Goal: Task Accomplishment & Management: Complete application form

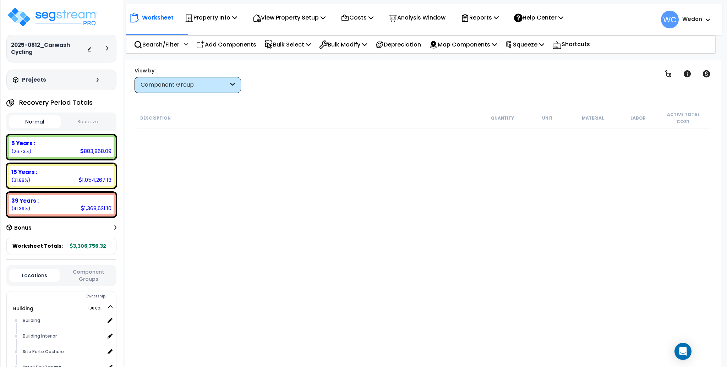
scroll to position [1610, 0]
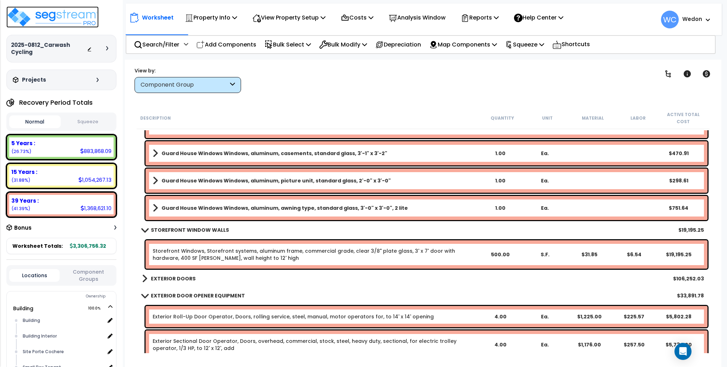
click at [62, 13] on img at bounding box center [52, 16] width 92 height 21
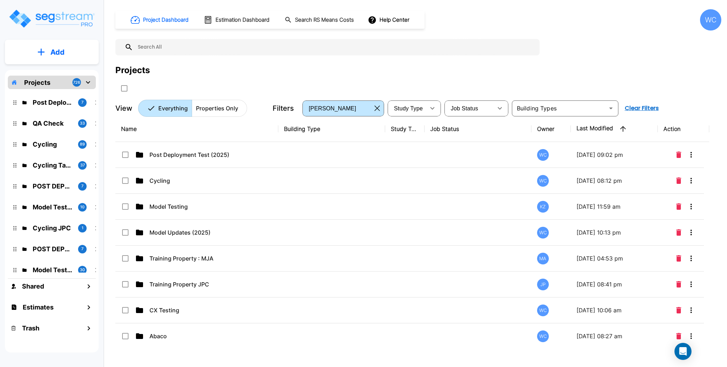
click at [185, 179] on p "Cycling" at bounding box center [204, 180] width 111 height 9
click at [185, 179] on div "Name Building Type Study Type Job Status Owner Last Modified Action Post Deploy…" at bounding box center [412, 230] width 594 height 228
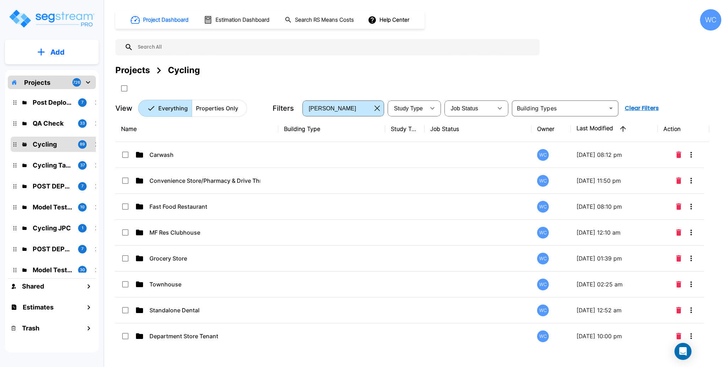
click at [340, 67] on div "Projects Cycling" at bounding box center [418, 70] width 606 height 13
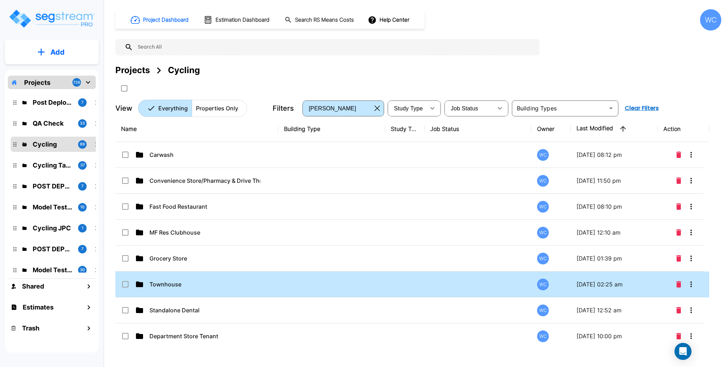
click at [649, 19] on div "Project Dashboard Estimation Dashboard Search RS Means Costs Help Center WC" at bounding box center [418, 19] width 606 height 21
click at [424, 48] on input "text" at bounding box center [334, 47] width 403 height 16
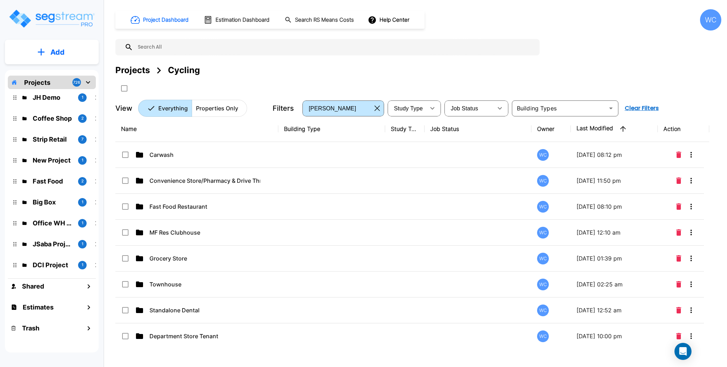
scroll to position [1377, 0]
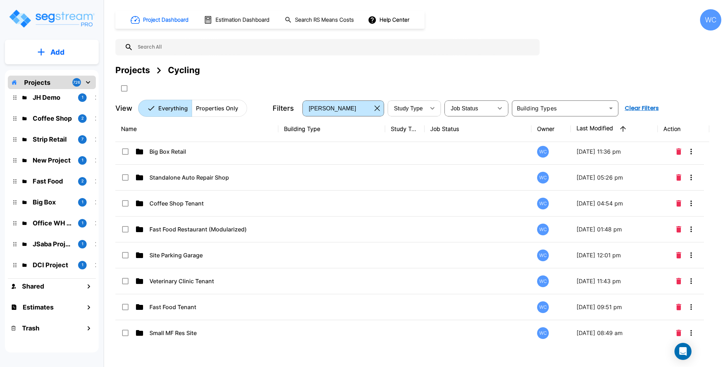
click at [231, 299] on td "Fast Food Tenant" at bounding box center [196, 307] width 163 height 26
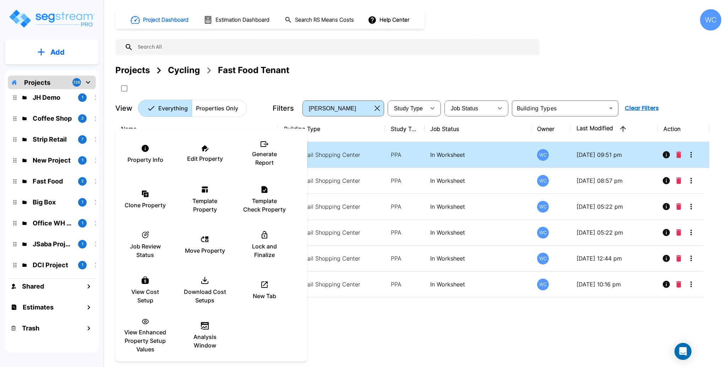
scroll to position [0, 0]
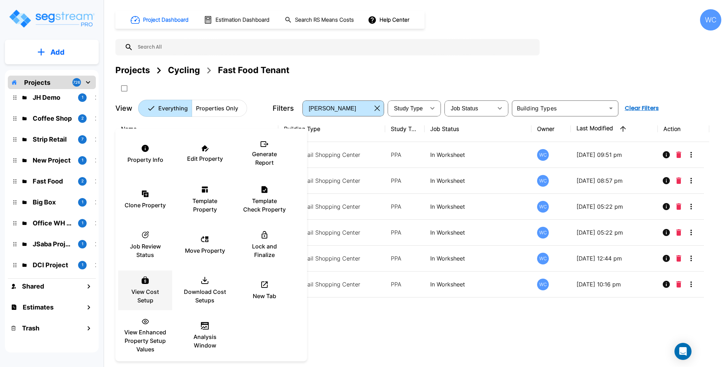
click at [212, 202] on p "Template Property" at bounding box center [205, 205] width 43 height 17
click at [508, 59] on div at bounding box center [363, 183] width 727 height 367
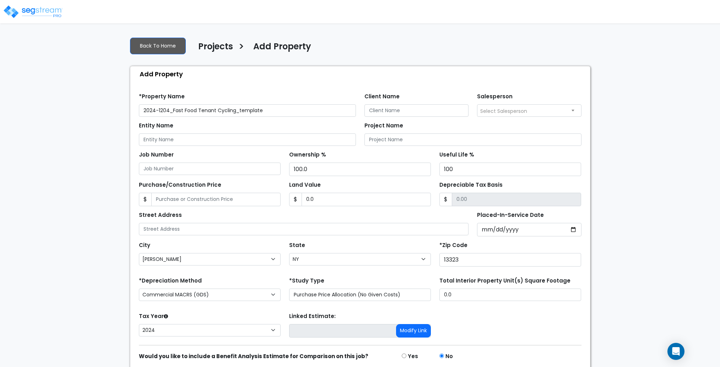
select select "Clinton"
select select "NY"
select select "2024"
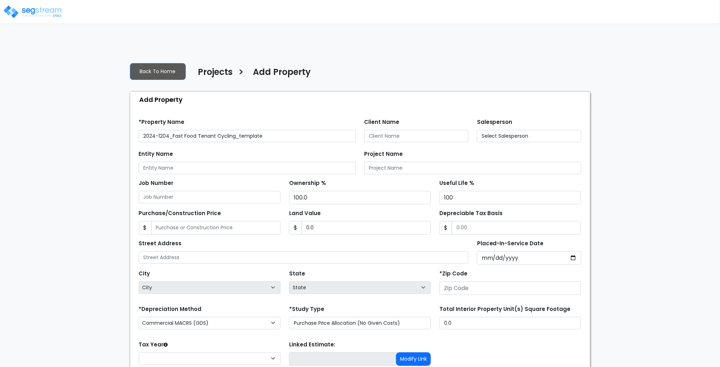
scroll to position [31, 0]
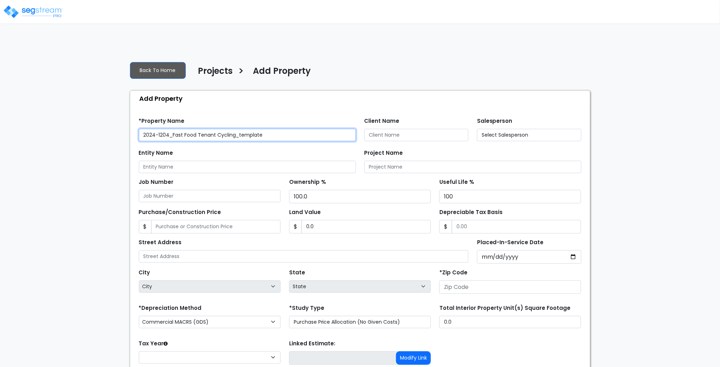
drag, startPoint x: 236, startPoint y: 77, endPoint x: 344, endPoint y: 81, distance: 107.3
click at [344, 129] on input "2024-1204_Fast Food Tenant Cycling_template" at bounding box center [247, 135] width 217 height 12
type input "13323"
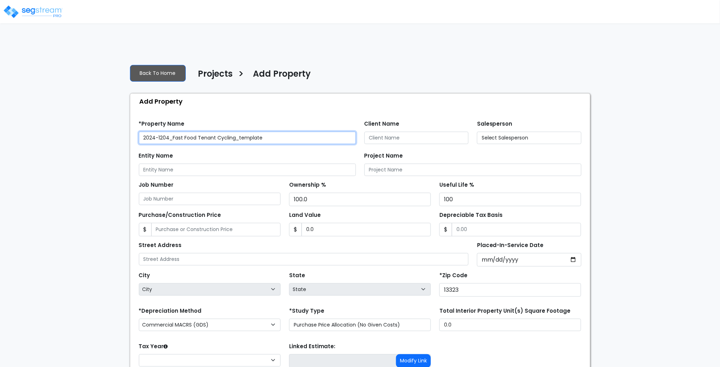
select select "2024"
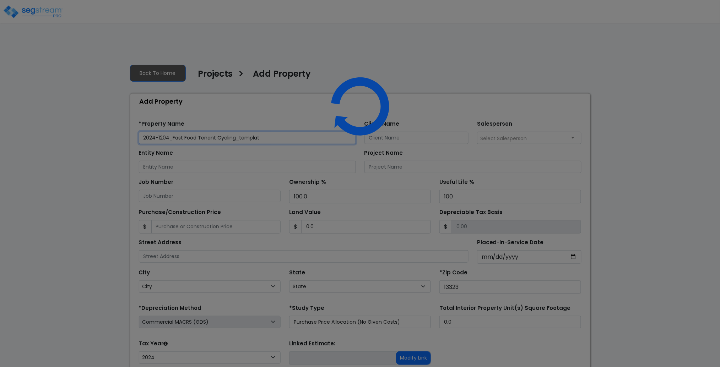
type input "2024-1204_Fast Food Tenant Cycling_templa"
select select "NY"
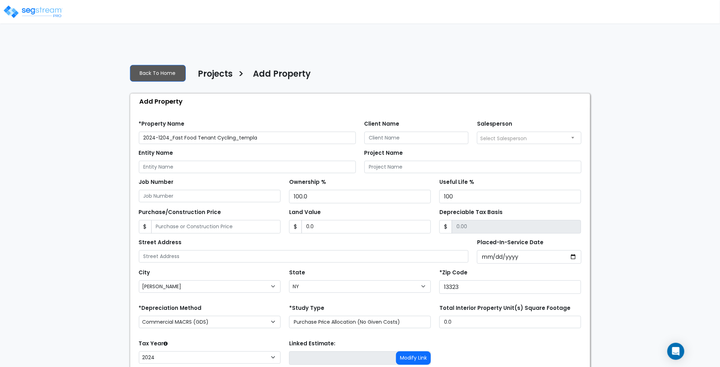
click at [276, 59] on div "Back To Home Projects > Add Property Add Property Find these errors below in th…" at bounding box center [360, 241] width 469 height 364
drag, startPoint x: 235, startPoint y: 81, endPoint x: 254, endPoint y: 86, distance: 19.1
click at [320, 132] on input "2024-1204_Fast Food Tenant Cycling_templa" at bounding box center [247, 138] width 217 height 12
drag, startPoint x: 167, startPoint y: 79, endPoint x: 152, endPoint y: 78, distance: 14.6
click at [152, 132] on input "2024-1204_Fast Food Tenant Cycling" at bounding box center [247, 138] width 217 height 12
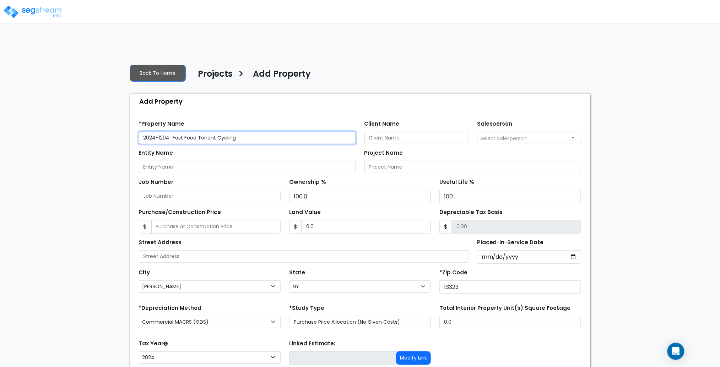
type input "2025_Fast Food Tenant Cycling"
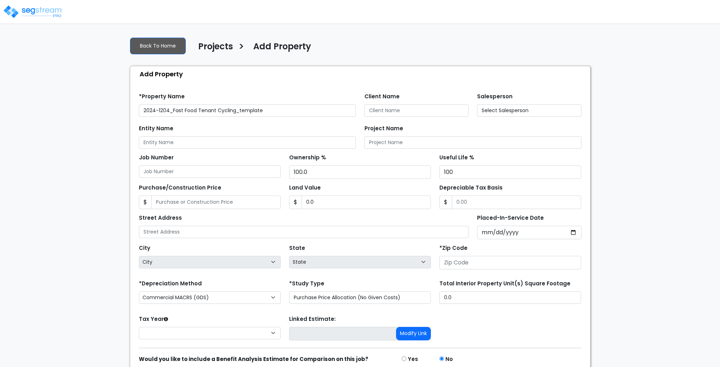
scroll to position [28, 0]
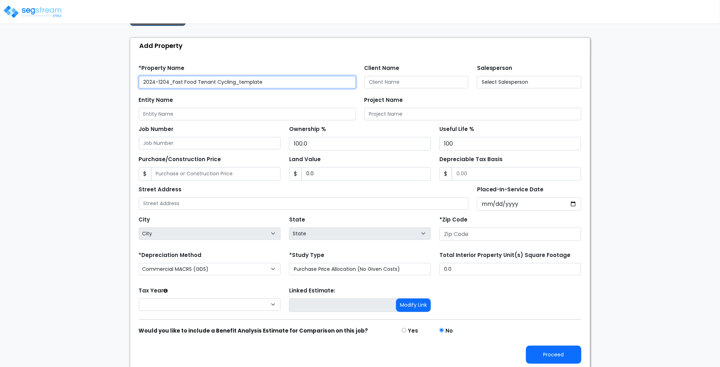
type input "13323"
select select "2024"
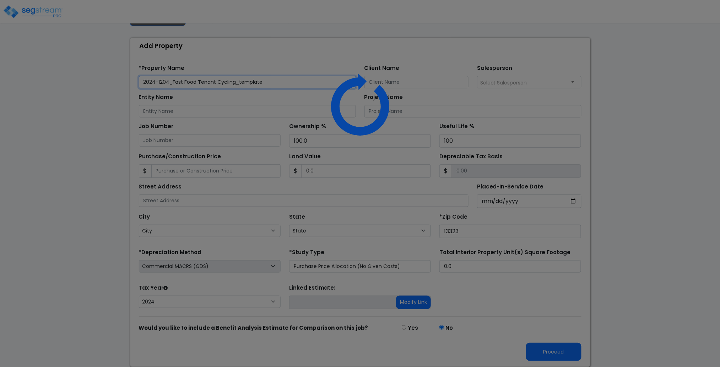
select select "NY"
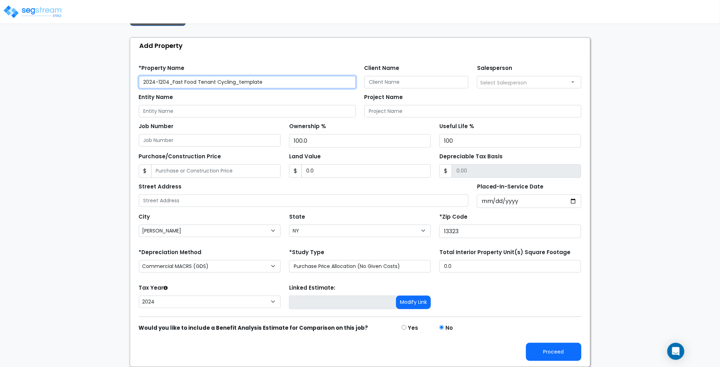
drag, startPoint x: 215, startPoint y: 81, endPoint x: 301, endPoint y: 76, distance: 86.1
click at [294, 78] on input "2024-1204_Fast Food Tenant Cycling_template" at bounding box center [247, 82] width 217 height 12
drag, startPoint x: 168, startPoint y: 81, endPoint x: 157, endPoint y: 81, distance: 10.3
click at [157, 81] on input "2024-1204_Fast Food Tenant" at bounding box center [247, 82] width 217 height 12
click at [156, 81] on input "2024-0813_Fast Food Tenant" at bounding box center [247, 82] width 217 height 12
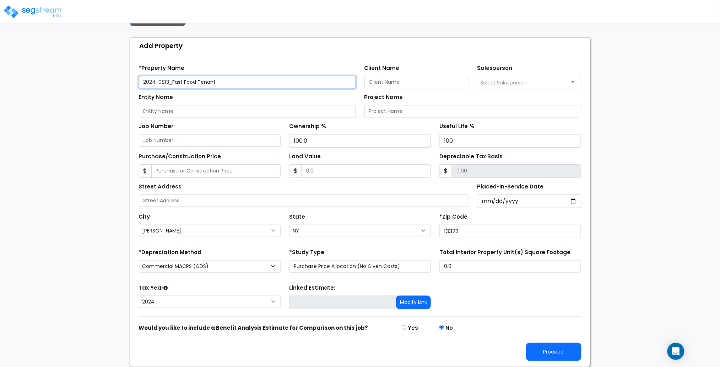
click at [152, 81] on input "2024-0813_Fast Food Tenant" at bounding box center [247, 82] width 217 height 12
type input "2025-0813_Fast Food Tenant"
click at [318, 192] on div "Street Address" at bounding box center [304, 194] width 330 height 26
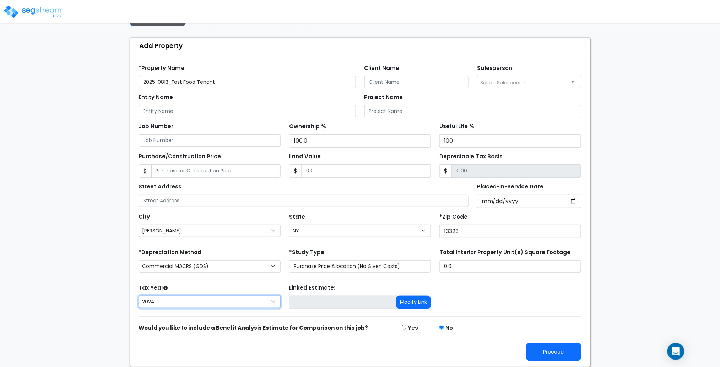
click at [263, 303] on select "2025 2024" at bounding box center [210, 302] width 142 height 12
select select "2025"
click at [139, 296] on select "2025 2024" at bounding box center [210, 302] width 142 height 12
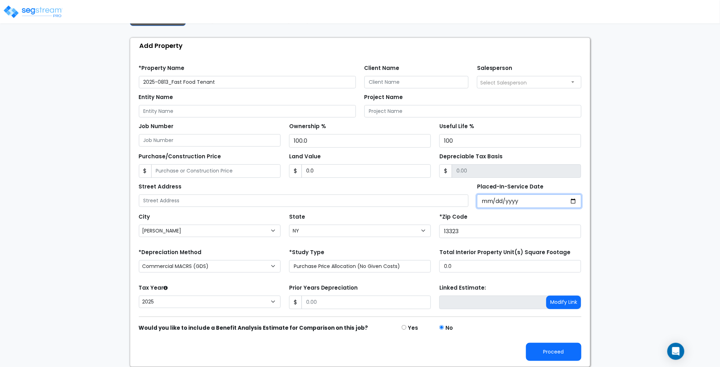
click at [575, 201] on input "[DATE]" at bounding box center [529, 201] width 104 height 13
type input "[DATE]"
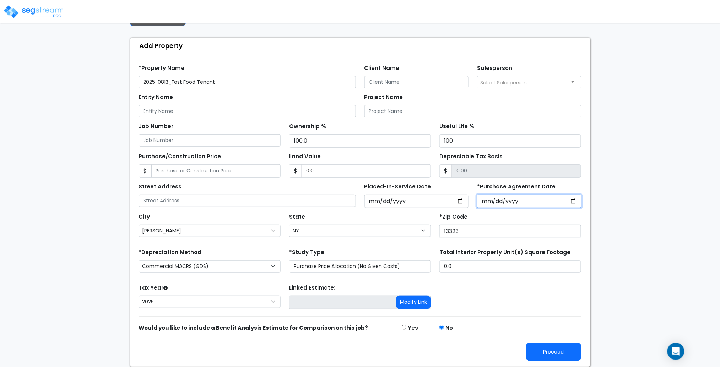
drag, startPoint x: 569, startPoint y: 201, endPoint x: 573, endPoint y: 201, distance: 4.6
click at [569, 201] on input "*Purchase Agreement Date" at bounding box center [529, 201] width 104 height 13
click at [575, 200] on input "*Purchase Agreement Date" at bounding box center [529, 201] width 104 height 13
type input "[DATE]"
click at [492, 298] on div "Tax Year Please Enter The Placed In Service Date First. 2025 Prior Years Deprec…" at bounding box center [360, 297] width 451 height 28
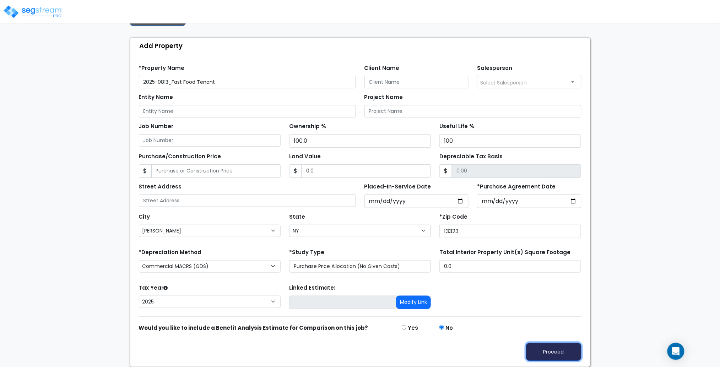
click at [554, 354] on button "Proceed" at bounding box center [553, 352] width 55 height 18
type input "0"
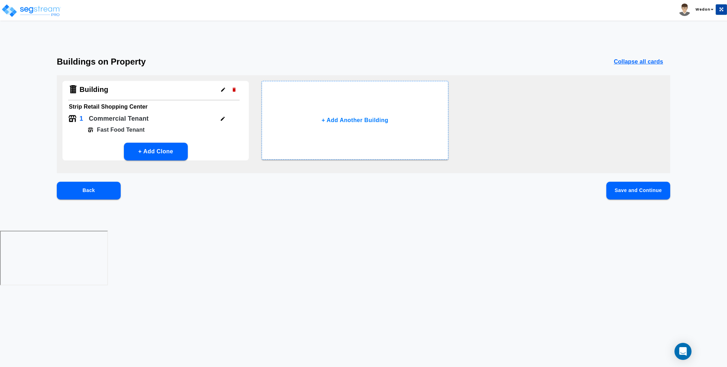
click at [654, 192] on button "Save and Continue" at bounding box center [639, 191] width 64 height 18
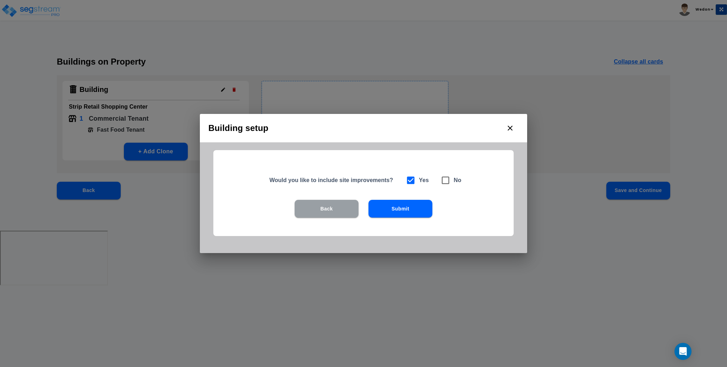
click at [319, 214] on button "Back" at bounding box center [327, 209] width 64 height 18
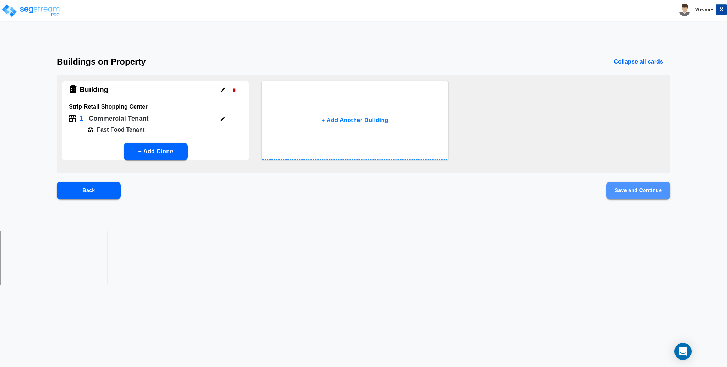
click at [633, 185] on button "Save and Continue" at bounding box center [639, 191] width 64 height 18
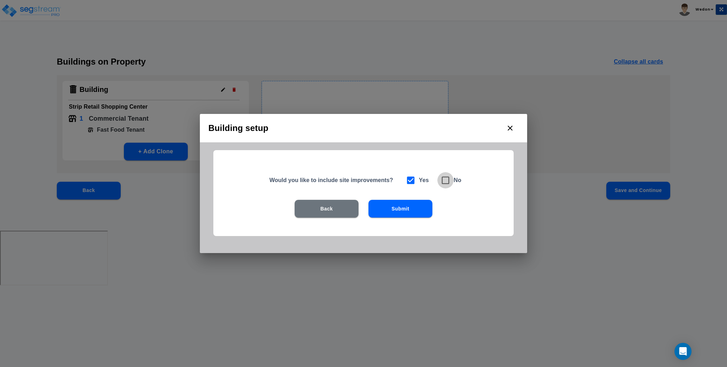
click at [446, 180] on icon at bounding box center [446, 180] width 10 height 10
checkbox input "false"
checkbox input "true"
click at [430, 193] on div "Would you like to include site improvements? Yes No Back Submit" at bounding box center [363, 193] width 300 height 86
click at [415, 210] on button "Submit" at bounding box center [401, 209] width 64 height 18
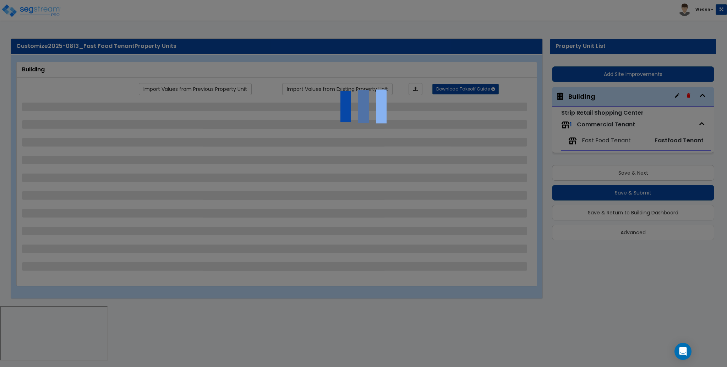
select select "6"
select select "2"
select select "1"
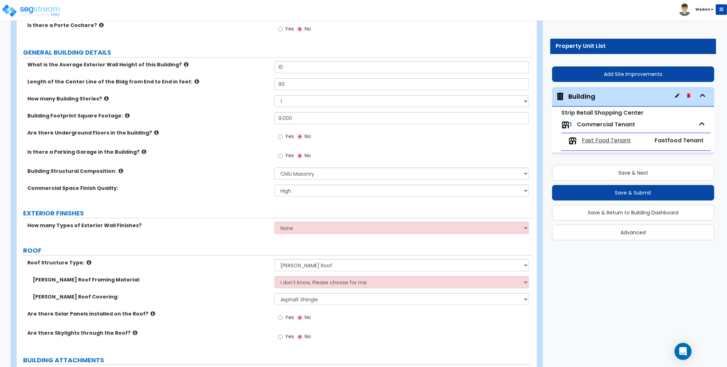
scroll to position [142, 0]
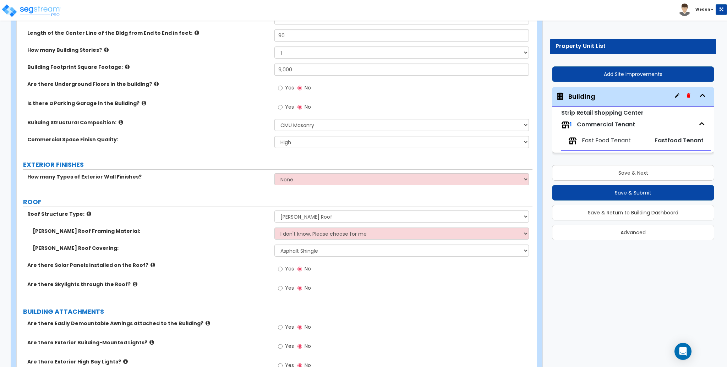
click at [431, 202] on label "ROOF" at bounding box center [278, 201] width 510 height 9
click at [586, 176] on button "Save & Next" at bounding box center [633, 173] width 162 height 16
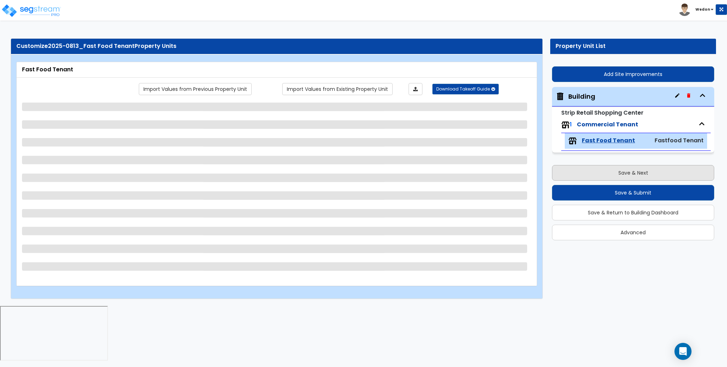
scroll to position [0, 0]
select select "1"
select select "4"
select select "2"
select select "4"
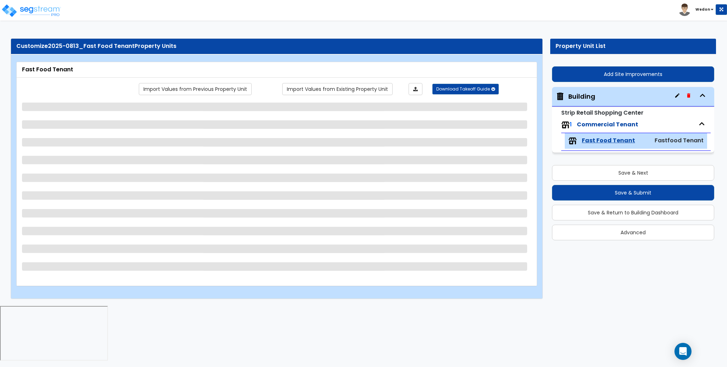
select select "3"
select select "1"
select select "2"
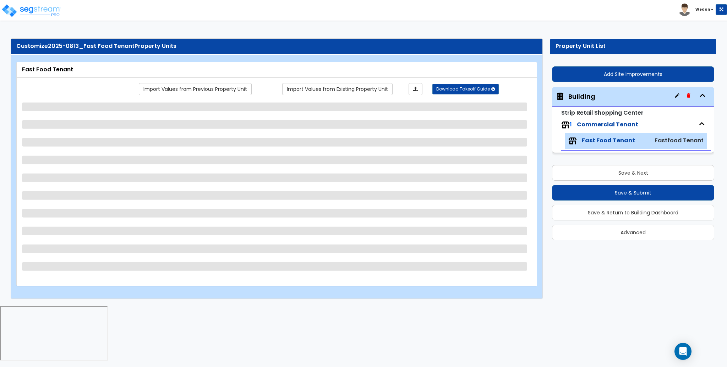
select select "3"
select select "1"
select select "2"
select select "3"
select select "5"
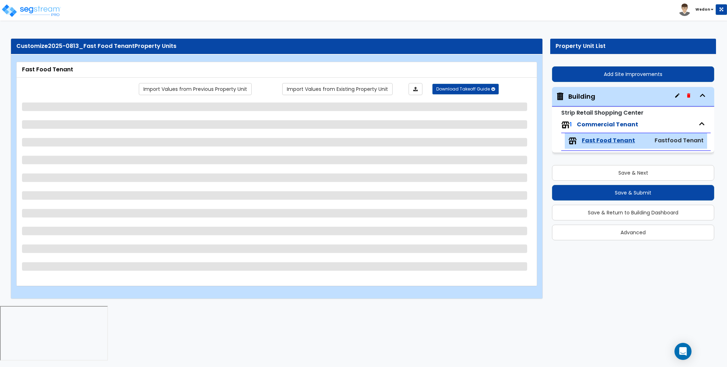
select select "5"
select select "3"
select select "4"
select select "3"
select select "2"
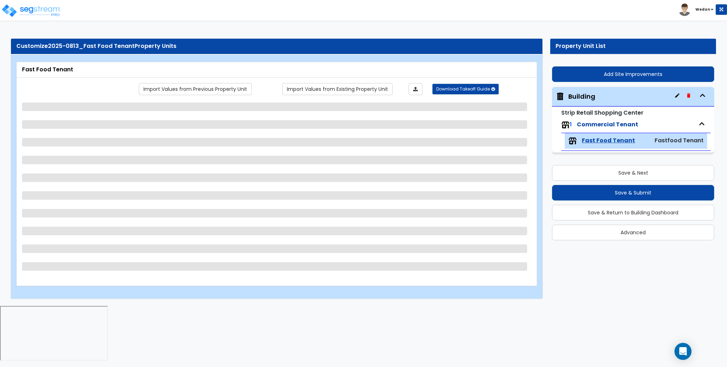
select select "3"
select select "4"
select select "3"
select select "4"
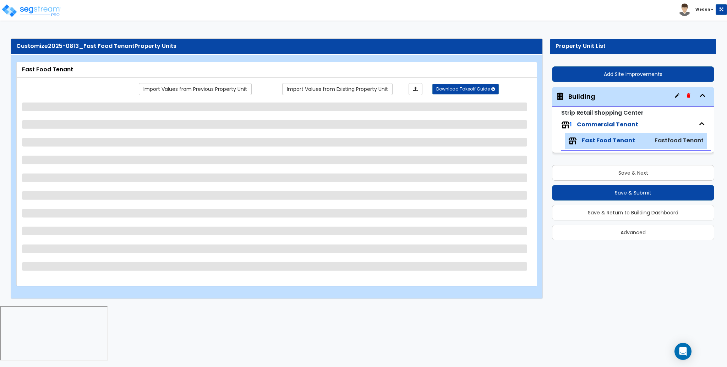
select select "5"
select select "2"
select select "7"
select select "3"
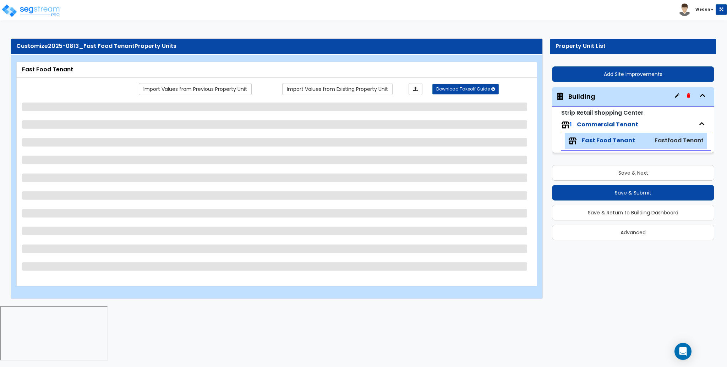
select select "2"
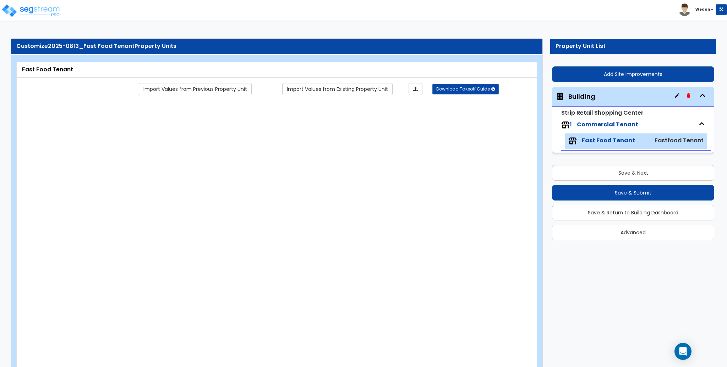
radio input "true"
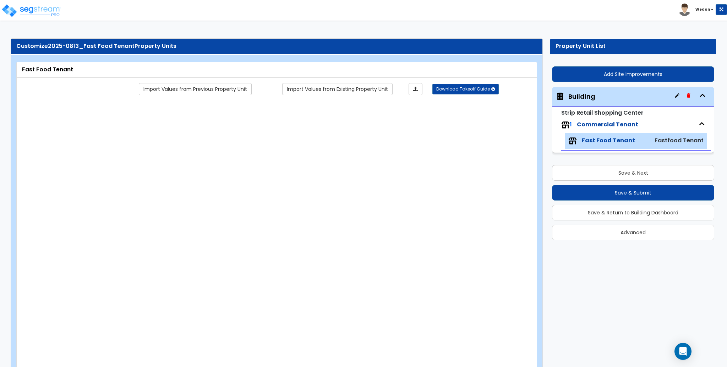
radio input "true"
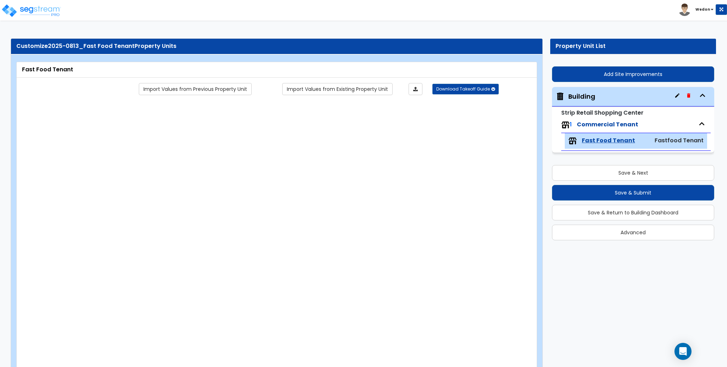
radio input "true"
radio input "false"
select select "2"
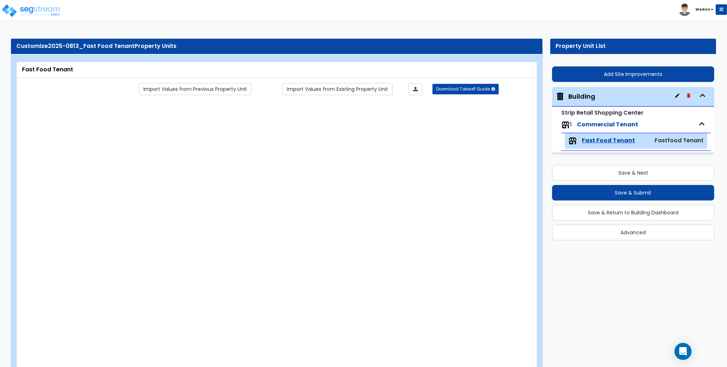
radio input "false"
radio input "true"
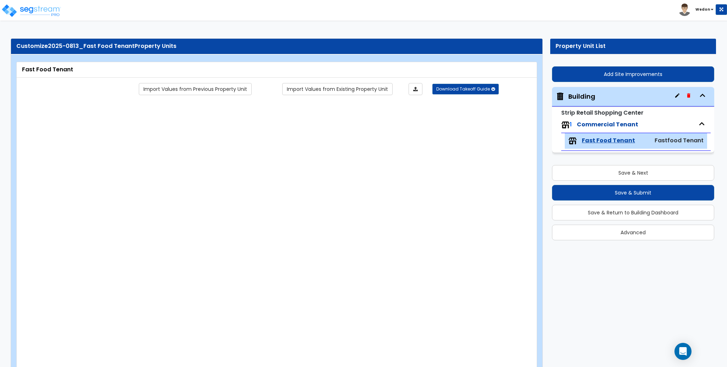
radio input "true"
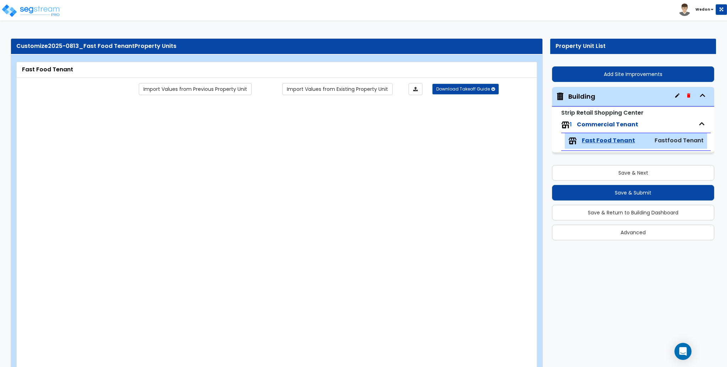
select select "1"
type input "25"
select select "2"
type input "25"
select select "6"
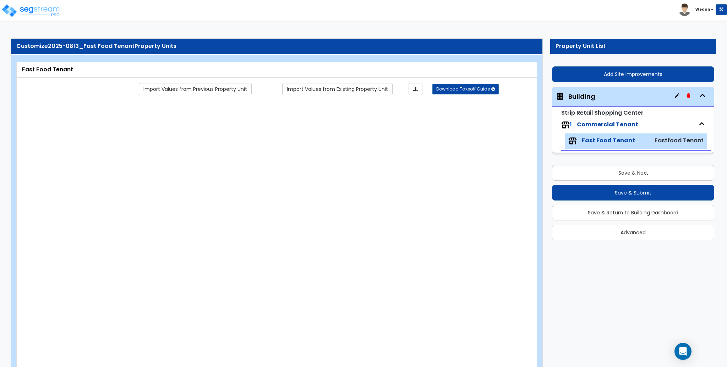
type input "25"
select select "5"
radio input "true"
radio input "false"
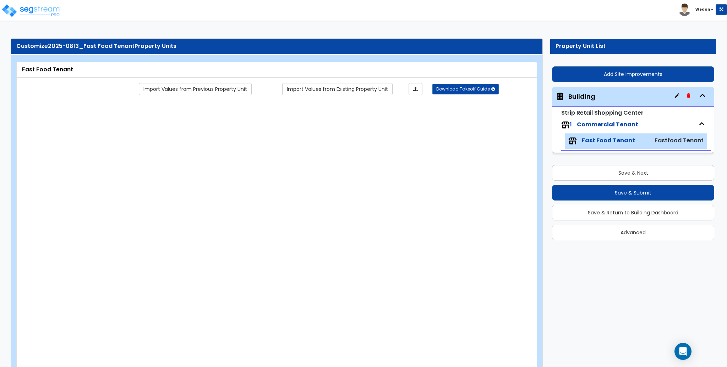
type input "48"
type input "9"
type input "6"
type input "3"
radio input "true"
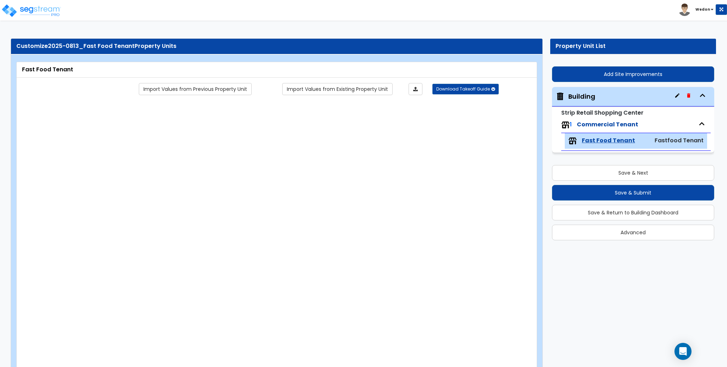
radio input "true"
type input "1"
type input "500"
type input "2"
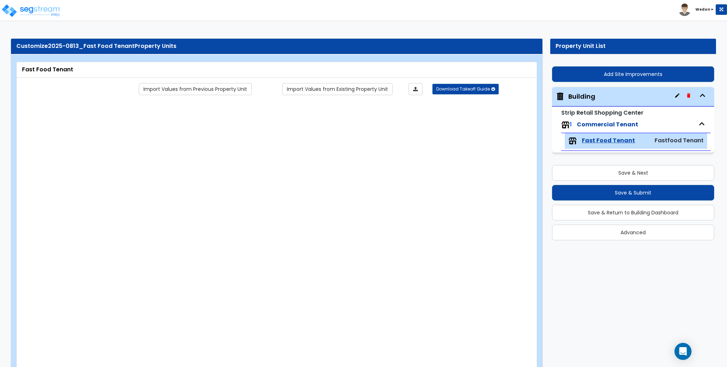
radio input "true"
type input "1"
radio input "true"
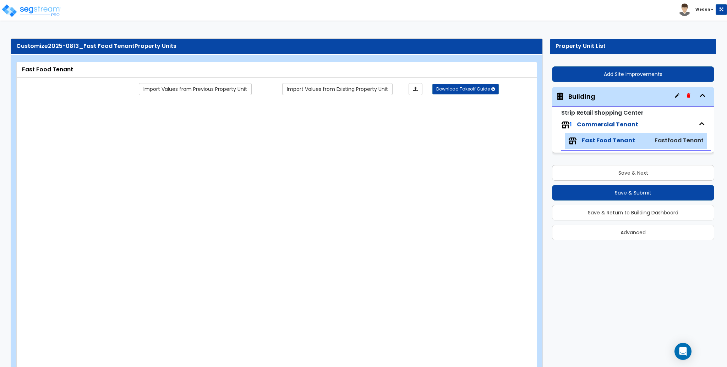
radio input "true"
type input "2"
radio input "false"
select select "1"
type input "1"
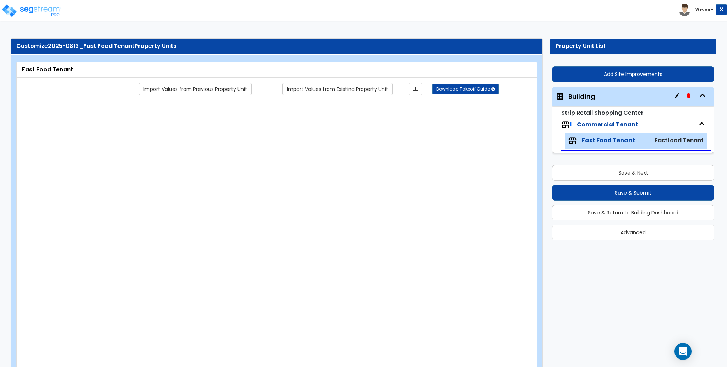
radio input "true"
type input "1"
radio input "true"
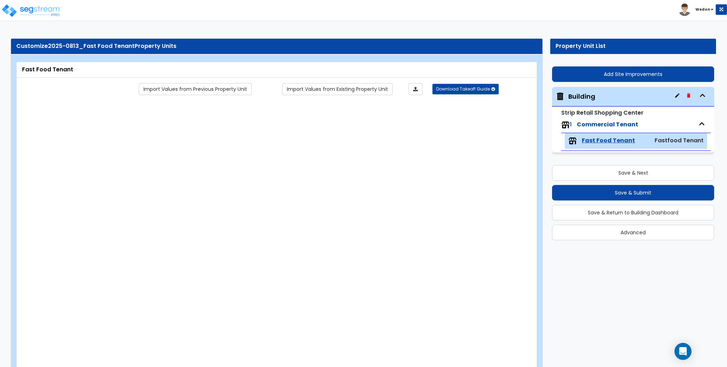
radio input "true"
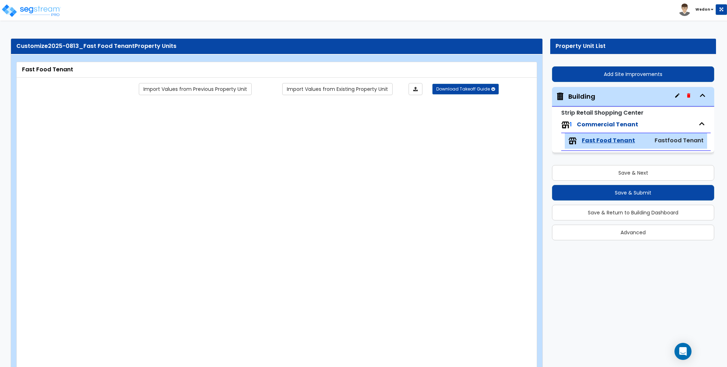
radio input "true"
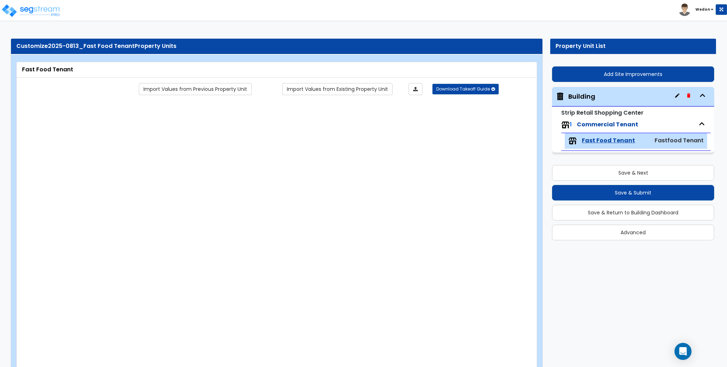
radio input "true"
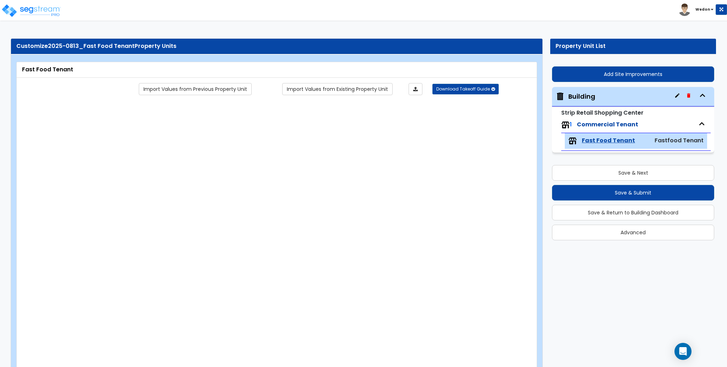
radio input "true"
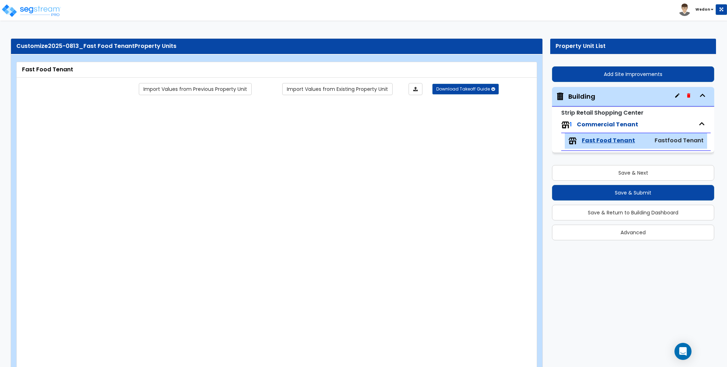
radio input "true"
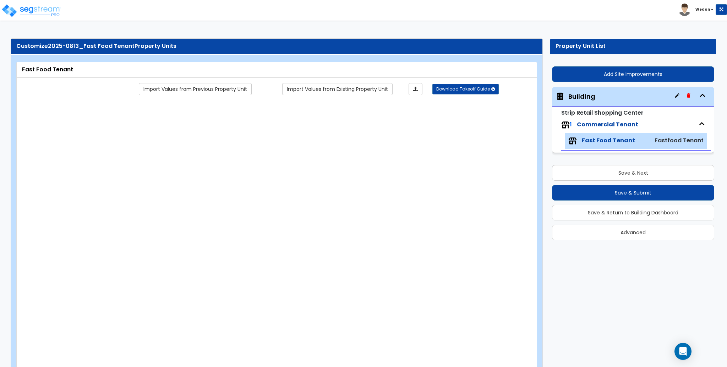
radio input "true"
